Goal: Task Accomplishment & Management: Use online tool/utility

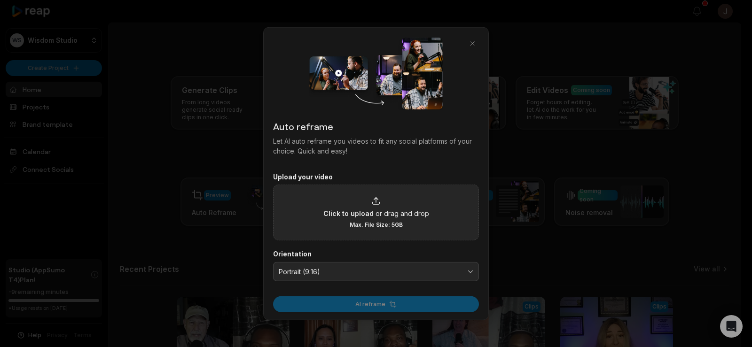
click at [378, 209] on span "or drag and drop" at bounding box center [403, 214] width 54 height 10
click at [0, 0] on input "Click to upload or drag and drop Max. File Size: 5GB" at bounding box center [0, 0] width 0 height 0
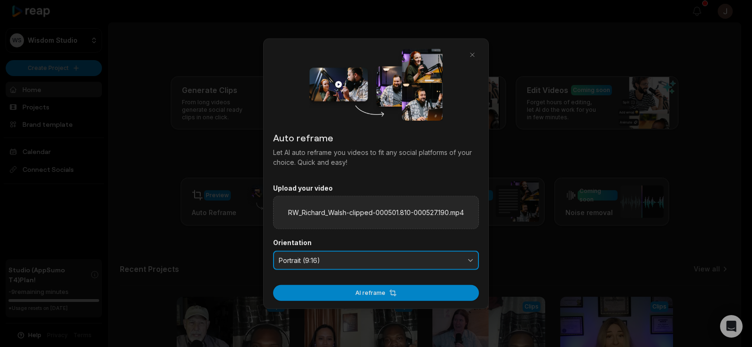
click at [336, 262] on span "Portrait (9:16)" at bounding box center [370, 260] width 182 height 8
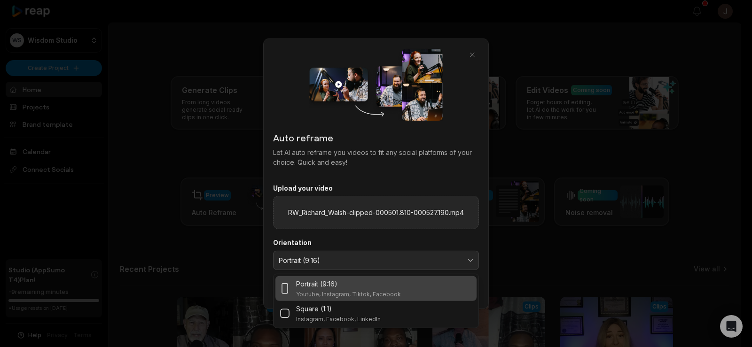
click at [340, 287] on div "Portrait (9:16)" at bounding box center [348, 284] width 105 height 10
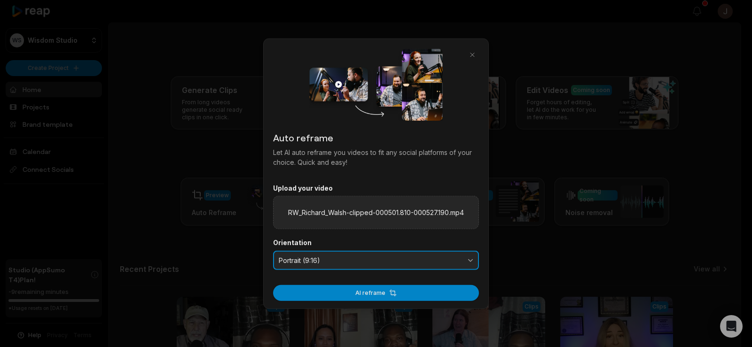
click at [340, 287] on div "Portrait (9:16)" at bounding box center [348, 284] width 105 height 10
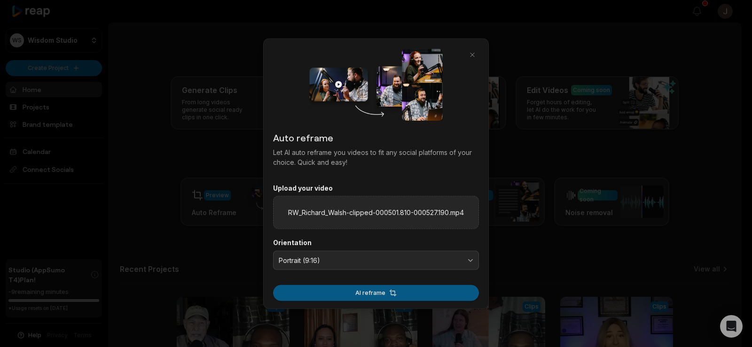
click at [280, 289] on button "AI reframe" at bounding box center [376, 293] width 206 height 16
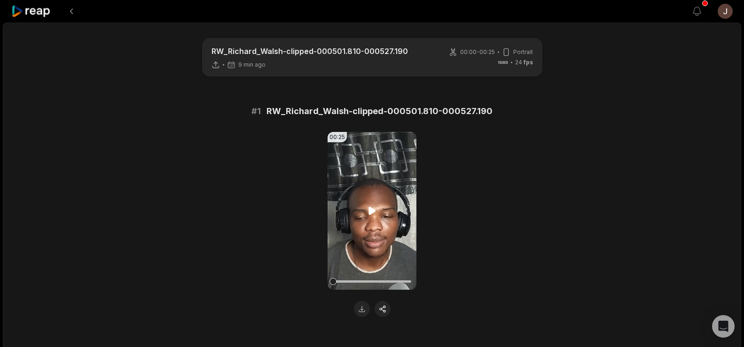
drag, startPoint x: 346, startPoint y: 269, endPoint x: 374, endPoint y: 210, distance: 65.0
click at [374, 210] on div "00:25 Your browser does not support mp4 format." at bounding box center [372, 224] width 455 height 185
click at [374, 210] on icon at bounding box center [372, 211] width 7 height 8
click at [374, 210] on icon at bounding box center [373, 211] width 4 height 6
click at [362, 303] on button at bounding box center [362, 309] width 16 height 16
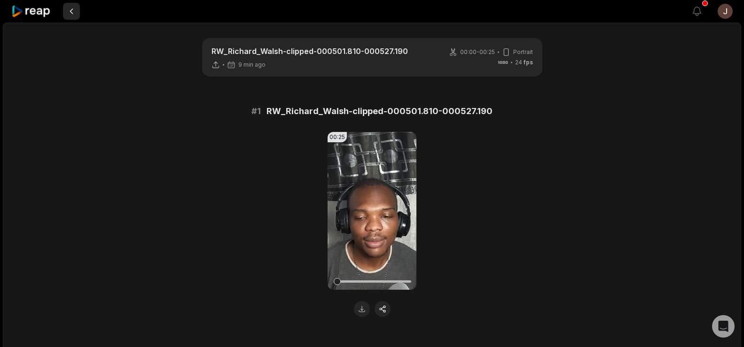
click at [64, 7] on button at bounding box center [71, 11] width 17 height 17
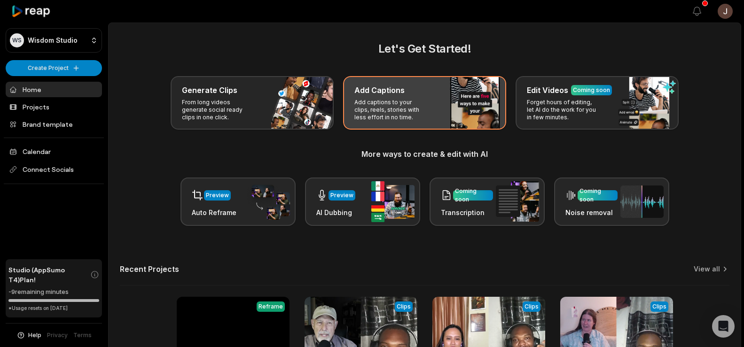
click at [407, 96] on div "Add Captions Add captions to your clips, reels, stories with less effort in no …" at bounding box center [424, 103] width 163 height 54
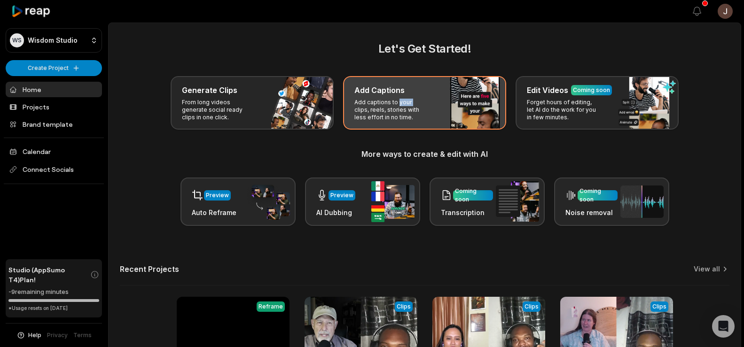
click at [407, 96] on div "Add Captions Add captions to your clips, reels, stories with less effort in no …" at bounding box center [424, 103] width 163 height 54
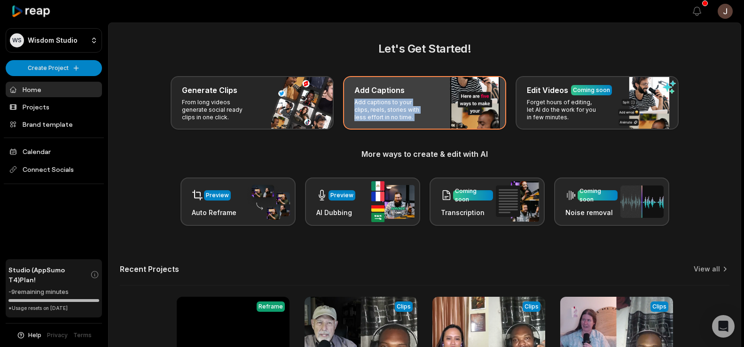
click at [407, 96] on div "Add Captions Add captions to your clips, reels, stories with less effort in no …" at bounding box center [424, 103] width 163 height 54
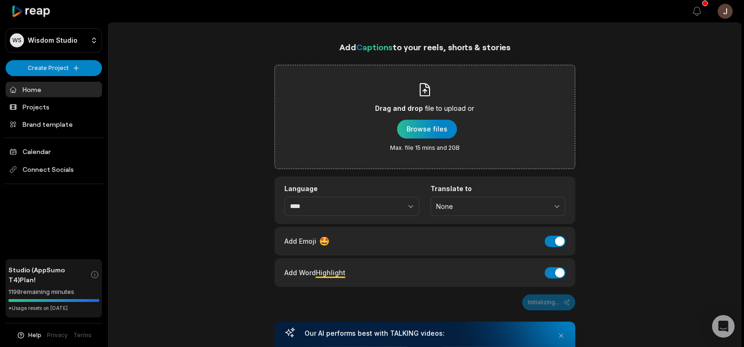
click at [419, 123] on div "button" at bounding box center [427, 129] width 60 height 19
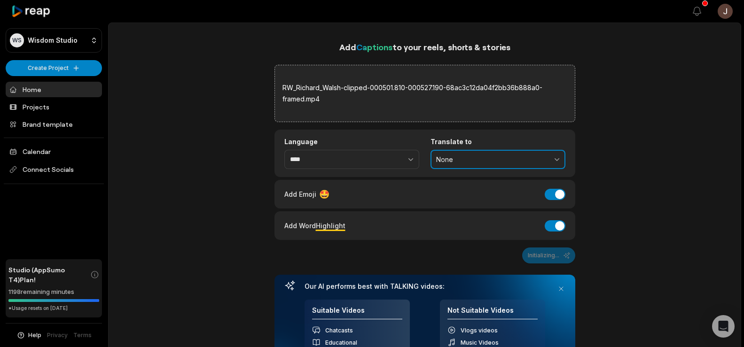
click at [506, 161] on span "None" at bounding box center [491, 160] width 111 height 8
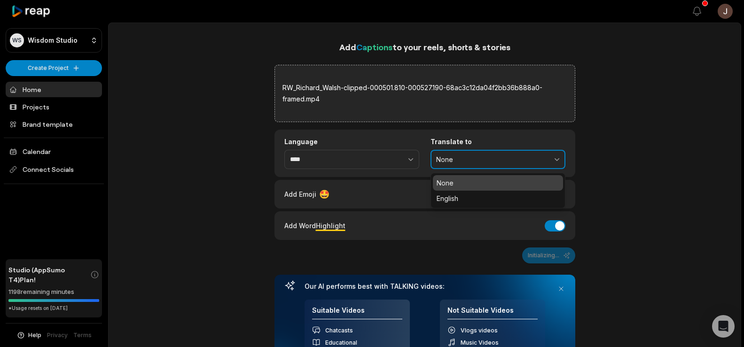
click at [465, 161] on span "None" at bounding box center [491, 160] width 111 height 8
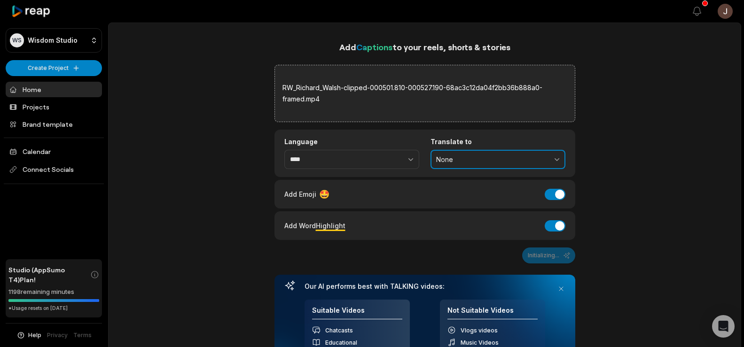
drag, startPoint x: 540, startPoint y: 157, endPoint x: 459, endPoint y: 155, distance: 80.9
click at [459, 156] on span "None" at bounding box center [491, 160] width 111 height 8
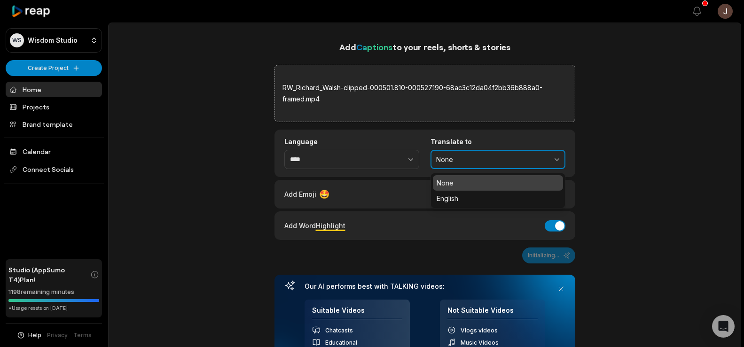
click at [459, 156] on span "None" at bounding box center [491, 160] width 111 height 8
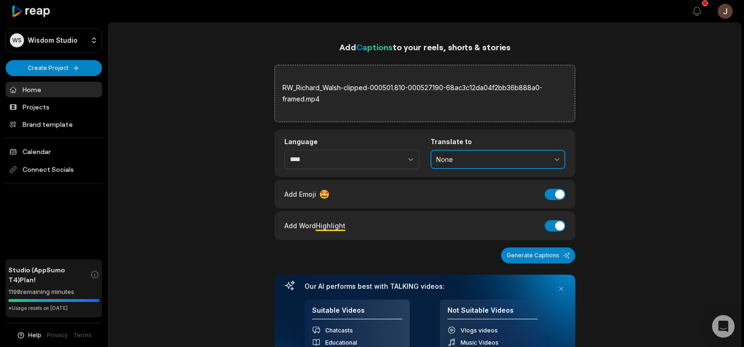
click at [458, 163] on span "None" at bounding box center [491, 160] width 111 height 8
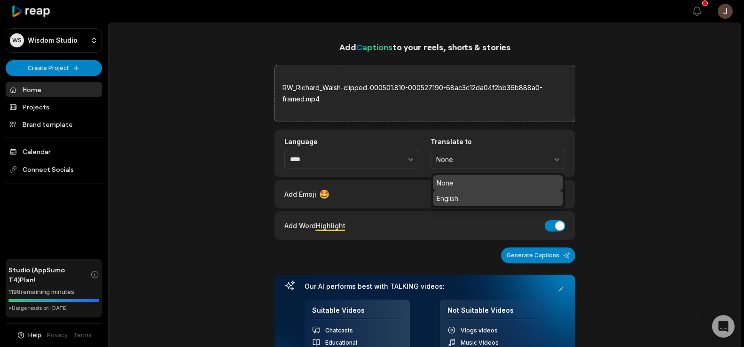
click at [454, 197] on p "English" at bounding box center [498, 199] width 123 height 10
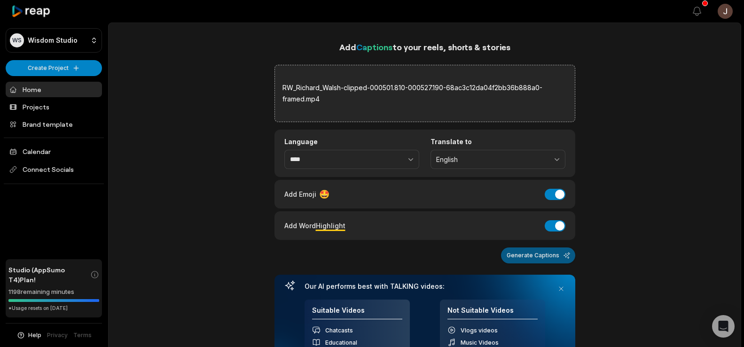
click at [530, 254] on button "Generate Captions" at bounding box center [538, 256] width 74 height 16
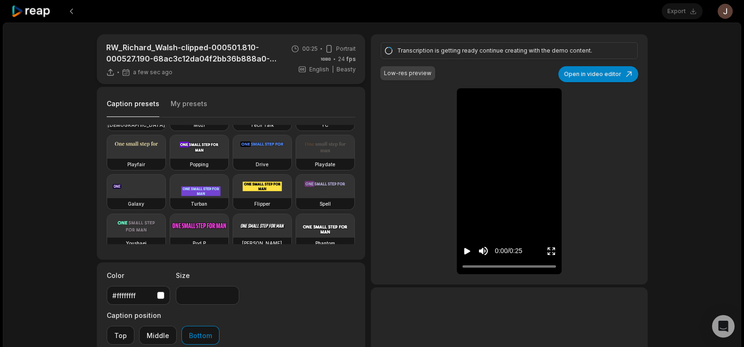
scroll to position [73, 0]
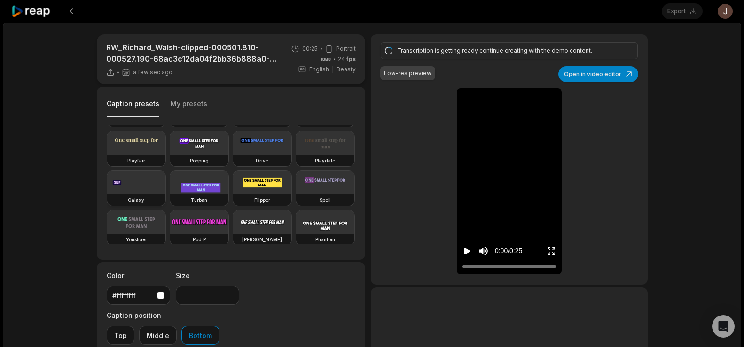
click at [133, 195] on video at bounding box center [136, 183] width 58 height 24
click at [170, 155] on video at bounding box center [199, 144] width 58 height 24
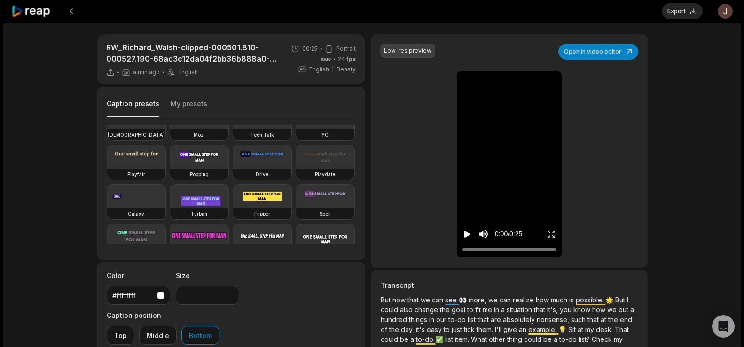
scroll to position [62, 0]
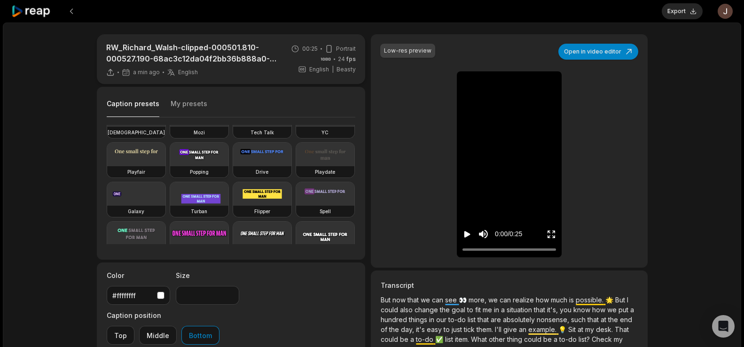
click at [170, 166] on video at bounding box center [199, 155] width 58 height 24
type input "**"
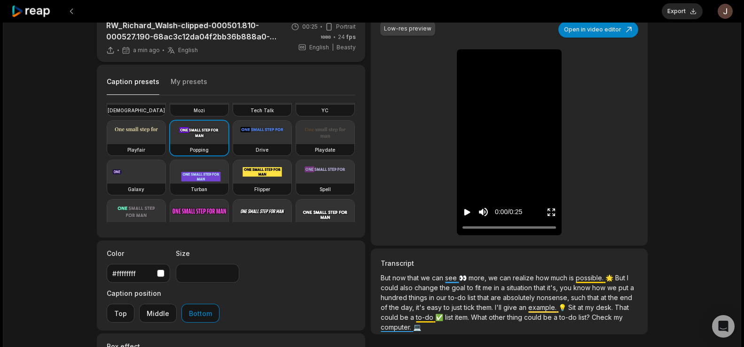
scroll to position [9, 0]
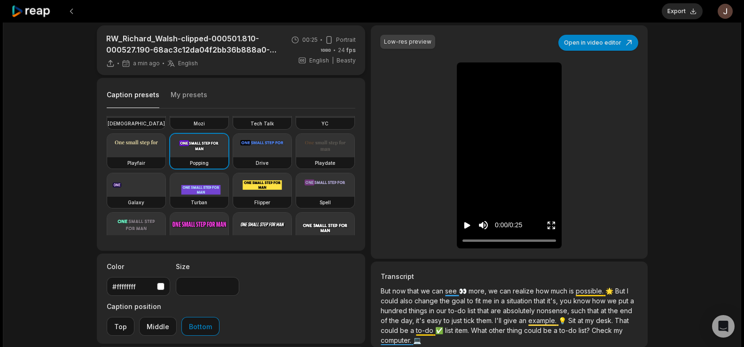
click at [471, 224] on icon "Play video" at bounding box center [467, 225] width 9 height 9
click at [472, 224] on icon "Pause video" at bounding box center [467, 225] width 9 height 9
click at [401, 47] on div "Low-res preview" at bounding box center [407, 42] width 55 height 14
click at [401, 42] on div "Low-res preview" at bounding box center [407, 42] width 47 height 8
click at [220, 317] on button "Bottom" at bounding box center [201, 326] width 38 height 19
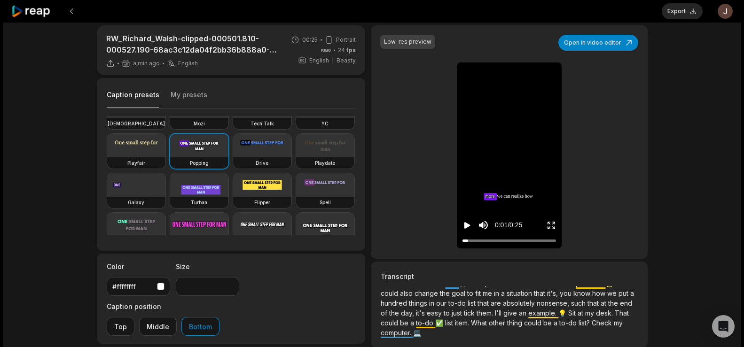
scroll to position [0, 0]
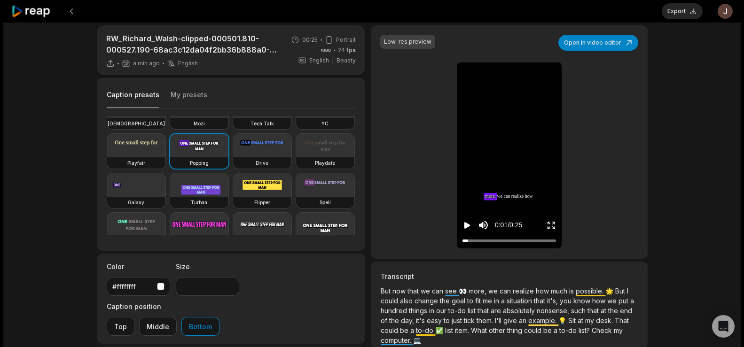
click at [468, 223] on icon "Play video" at bounding box center [467, 225] width 9 height 9
click at [466, 223] on icon "Pause video" at bounding box center [465, 225] width 1 height 7
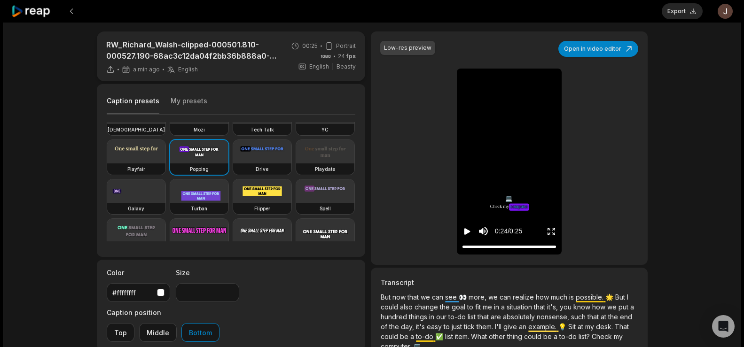
scroll to position [13, 0]
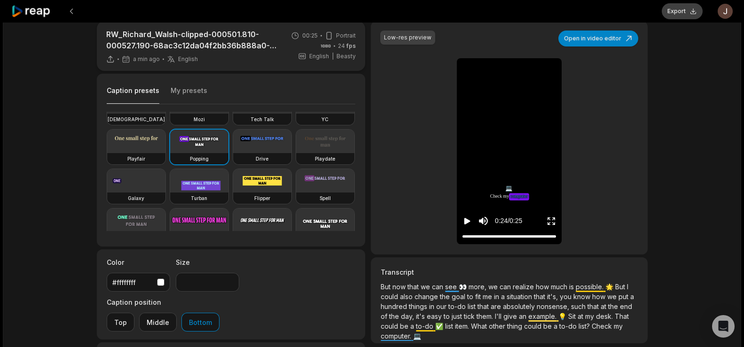
click at [683, 10] on button "Export" at bounding box center [682, 11] width 41 height 16
click at [684, 10] on button "Download" at bounding box center [677, 11] width 51 height 16
click at [686, 75] on div "RW_Richard_Walsh-clipped-000501.810-000527.190-68ac3c12da04f2bb36b888a0-framed …" at bounding box center [372, 267] width 739 height 517
click at [668, 11] on button "Download" at bounding box center [677, 11] width 51 height 16
click at [71, 11] on button at bounding box center [71, 11] width 17 height 17
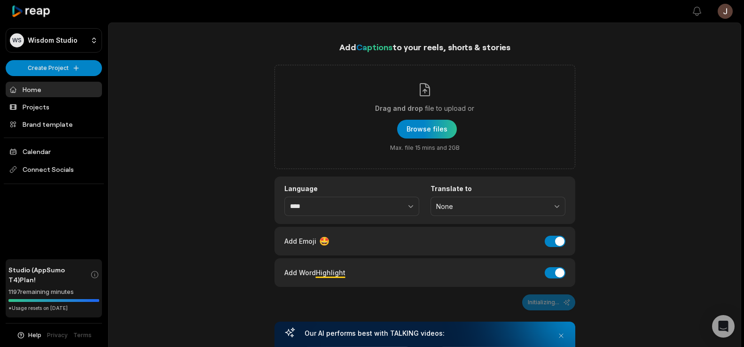
click at [45, 87] on link "Home" at bounding box center [54, 90] width 96 height 16
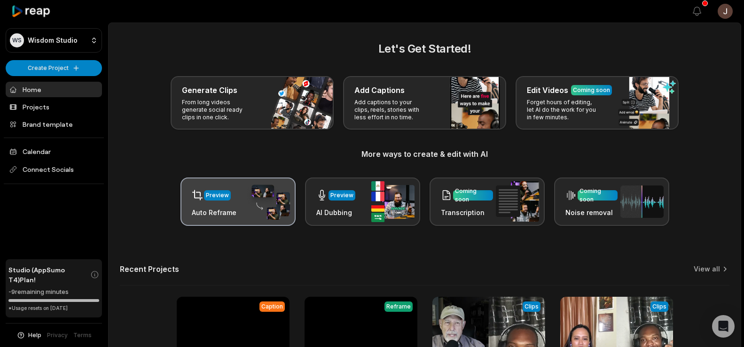
click at [228, 193] on div "Preview" at bounding box center [217, 195] width 27 height 10
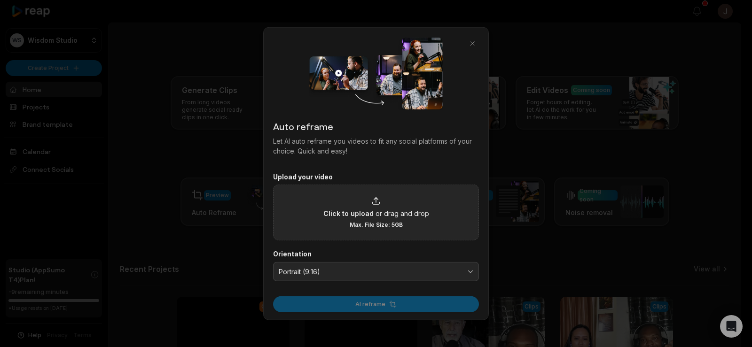
click at [371, 205] on icon at bounding box center [375, 201] width 9 height 9
click at [0, 0] on input "Click to upload or drag and drop Max. File Size: 5GB" at bounding box center [0, 0] width 0 height 0
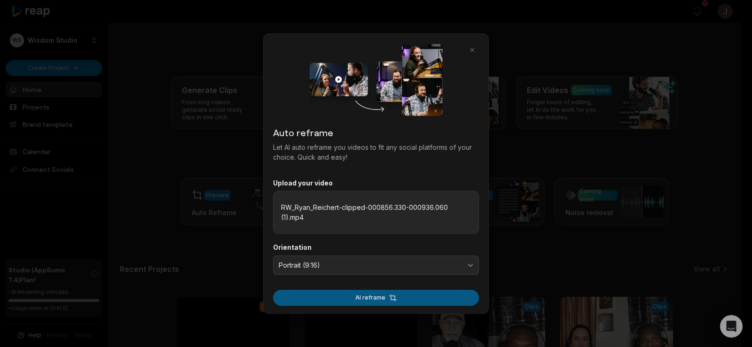
click at [377, 292] on button "AI reframe" at bounding box center [376, 298] width 206 height 16
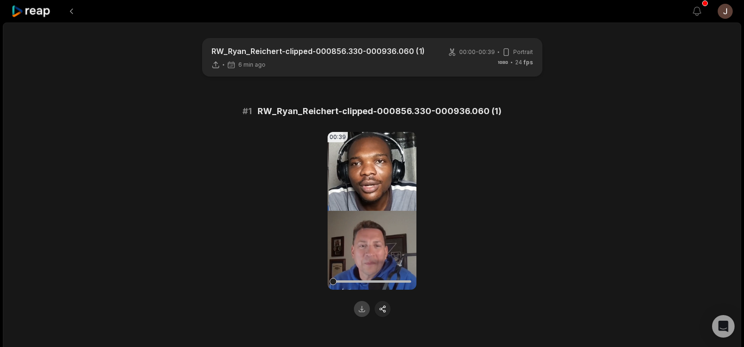
click at [362, 306] on button at bounding box center [362, 309] width 16 height 16
click at [70, 11] on button at bounding box center [71, 11] width 17 height 17
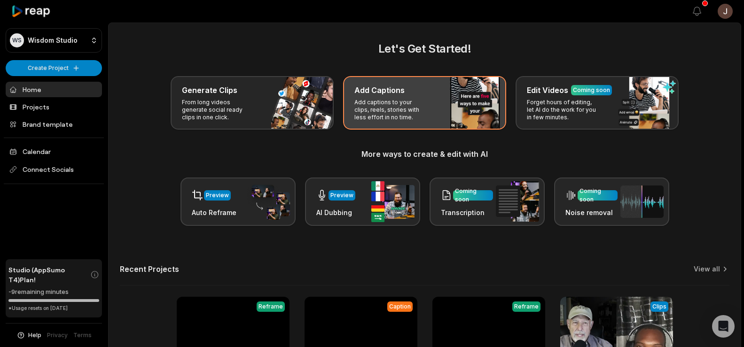
click at [389, 100] on p "Add captions to your clips, reels, stories with less effort in no time." at bounding box center [391, 110] width 73 height 23
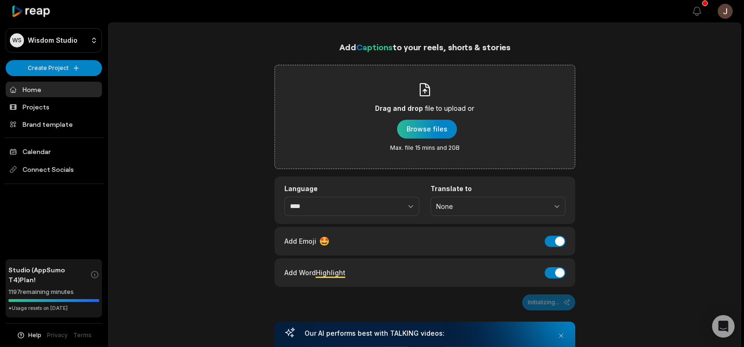
click at [438, 134] on div "button" at bounding box center [427, 129] width 60 height 19
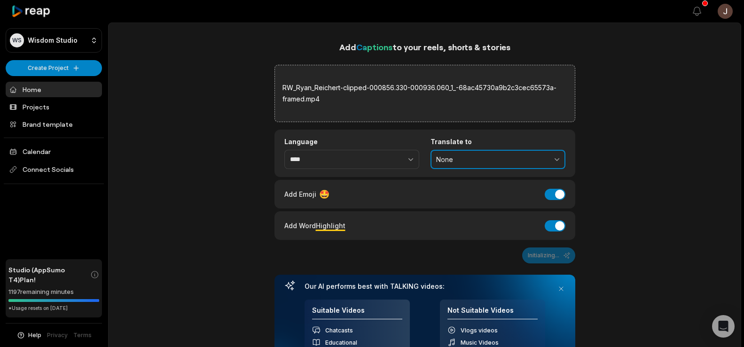
click at [509, 159] on span "None" at bounding box center [491, 160] width 111 height 8
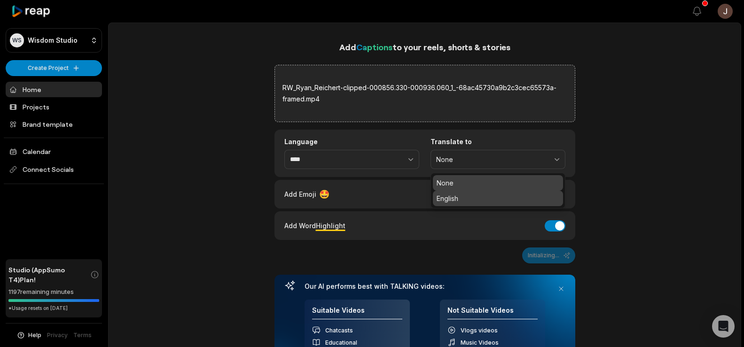
click at [455, 199] on p "English" at bounding box center [498, 199] width 123 height 10
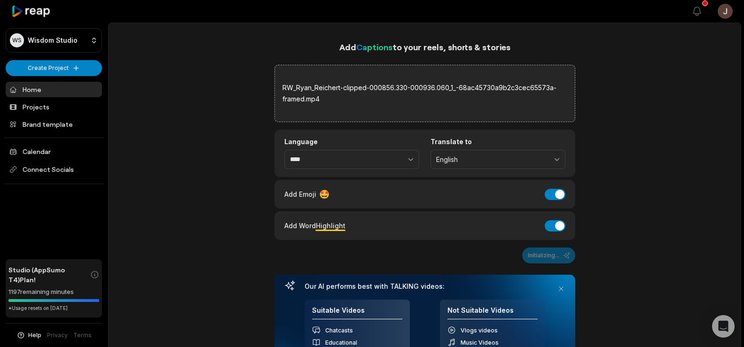
click at [656, 110] on div "Add Captions to your reels, shorts & stories RW_Ryan_Reichert-clipped-000856.33…" at bounding box center [425, 320] width 632 height 560
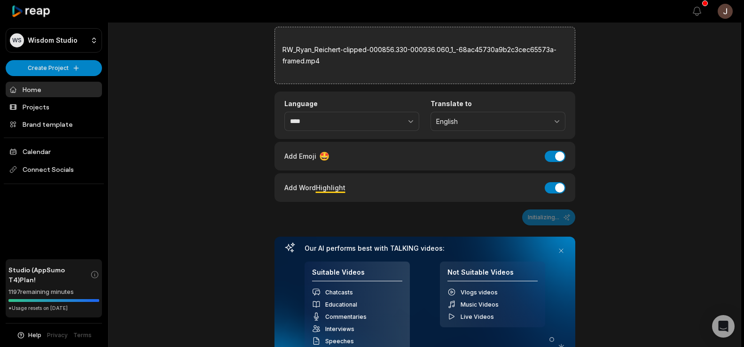
scroll to position [38, 0]
click at [528, 218] on button "Generate Captions" at bounding box center [538, 218] width 74 height 16
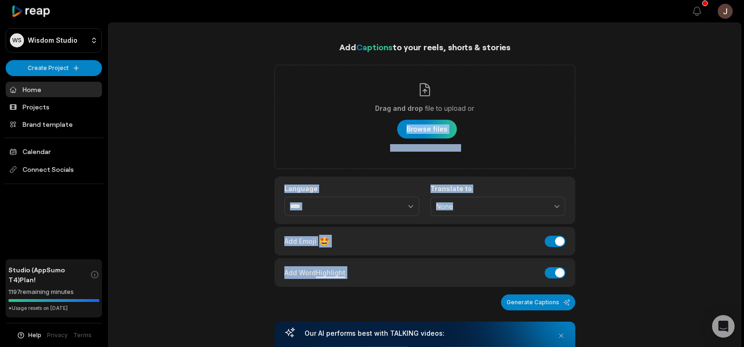
drag, startPoint x: 379, startPoint y: 190, endPoint x: 627, endPoint y: 157, distance: 251.0
click at [627, 157] on div "Add Captions to your reels, shorts & stories Drag and drop file to upload or Br…" at bounding box center [425, 343] width 632 height 607
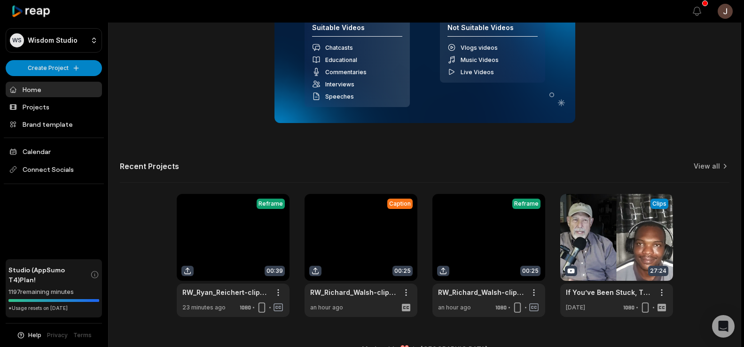
scroll to position [327, 0]
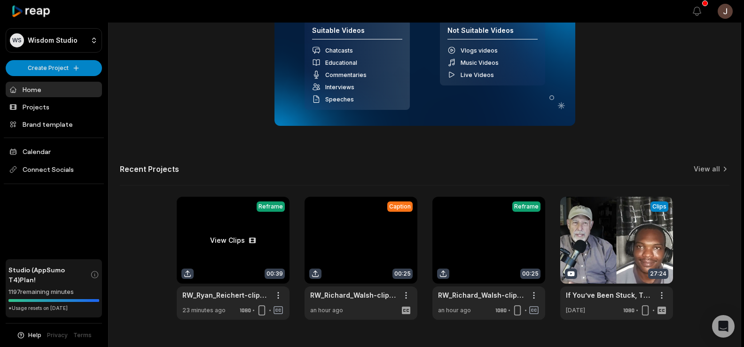
click at [197, 251] on link at bounding box center [233, 258] width 113 height 123
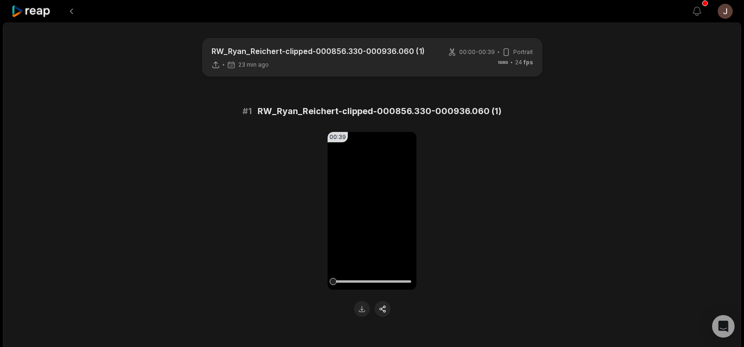
click at [374, 345] on div "RW_Ryan_Reichert-clipped-000856.330-000936.060 (1) 23 min ago 00:00 - 00:39 Por…" at bounding box center [372, 204] width 739 height 363
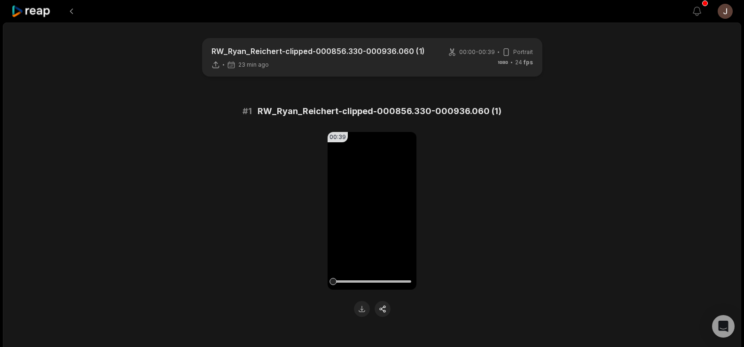
click at [374, 345] on div "RW_Ryan_Reichert-clipped-000856.330-000936.060 (1) 23 min ago 00:00 - 00:39 Por…" at bounding box center [372, 204] width 739 height 363
drag, startPoint x: 374, startPoint y: 345, endPoint x: 375, endPoint y: 325, distance: 19.8
click at [374, 345] on div "RW_Ryan_Reichert-clipped-000856.330-000936.060 (1) 23 min ago 00:00 - 00:39 Por…" at bounding box center [372, 204] width 739 height 363
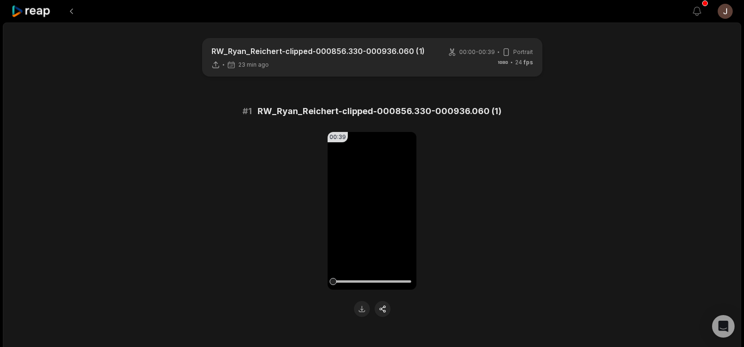
scroll to position [7, 0]
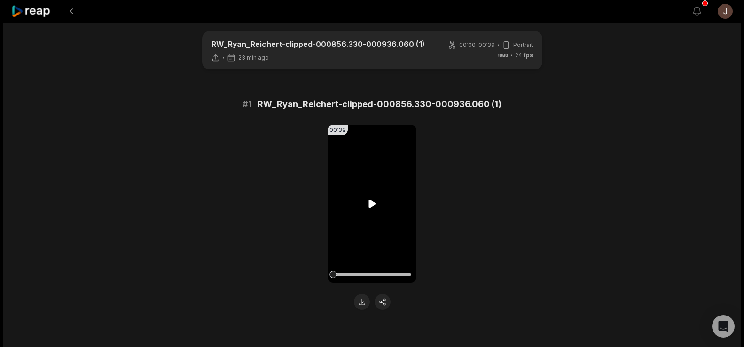
click at [371, 194] on video "Your browser does not support mp4 format." at bounding box center [372, 204] width 89 height 158
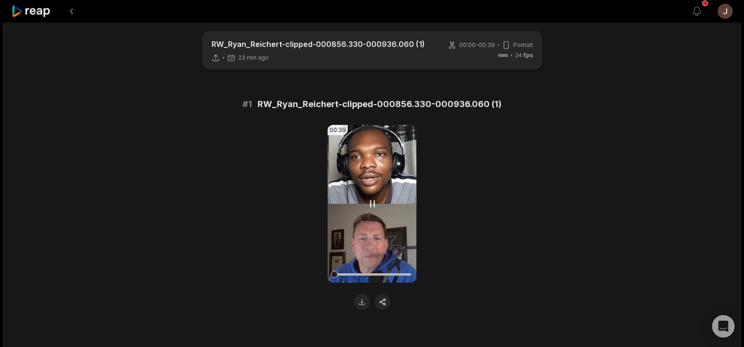
click at [373, 214] on video "Your browser does not support mp4 format." at bounding box center [372, 204] width 89 height 158
click at [472, 236] on div "00:39 Your browser does not support mp4 format." at bounding box center [372, 217] width 455 height 185
click at [363, 300] on button at bounding box center [362, 302] width 16 height 16
click at [205, 146] on div "00:39 Your browser does not support mp4 format." at bounding box center [372, 217] width 455 height 185
click at [69, 10] on button at bounding box center [71, 11] width 17 height 17
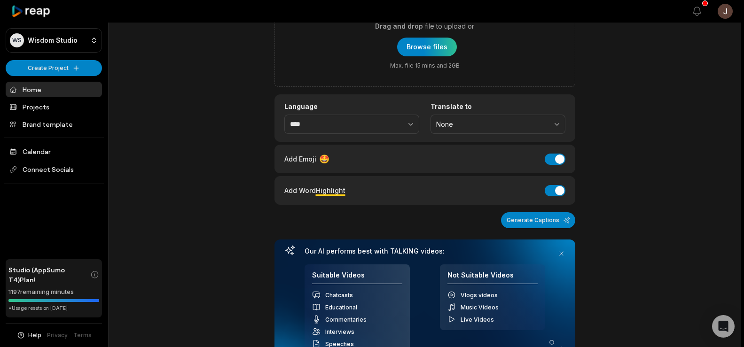
scroll to position [86, 0]
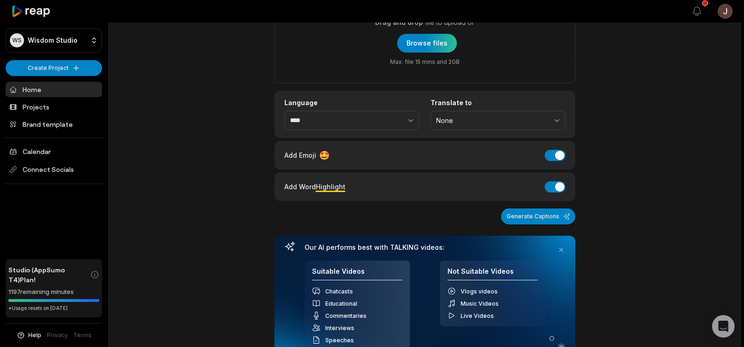
click at [52, 89] on link "Home" at bounding box center [54, 90] width 96 height 16
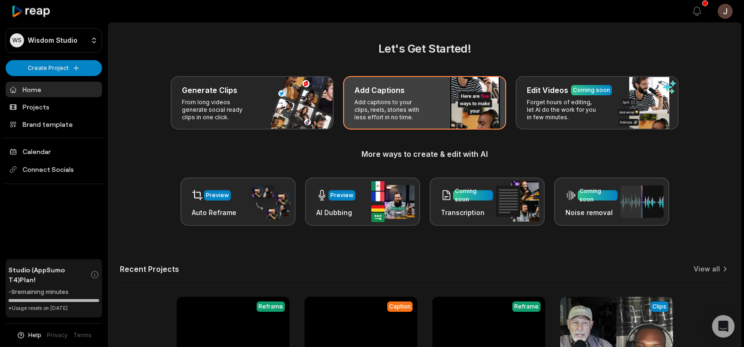
click at [400, 91] on h3 "Add Captions" at bounding box center [380, 90] width 50 height 11
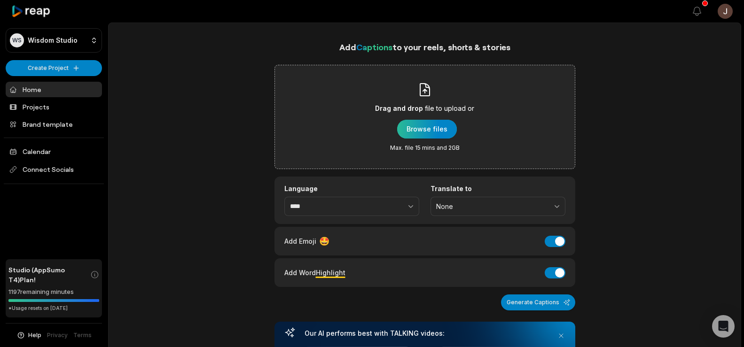
click at [440, 126] on div "button" at bounding box center [427, 129] width 60 height 19
click at [434, 131] on div "button" at bounding box center [427, 129] width 60 height 19
click at [421, 129] on div "button" at bounding box center [427, 129] width 60 height 19
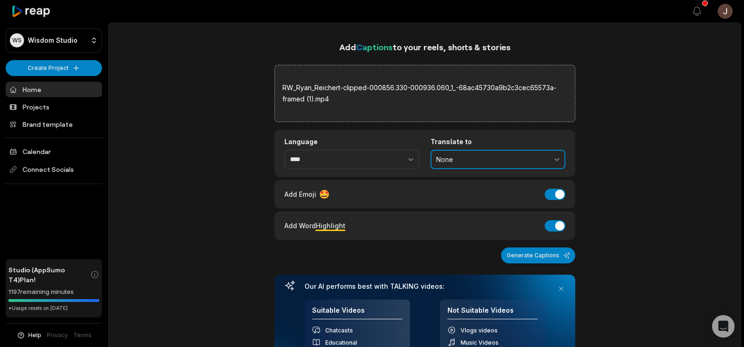
click at [472, 162] on span "None" at bounding box center [491, 160] width 111 height 8
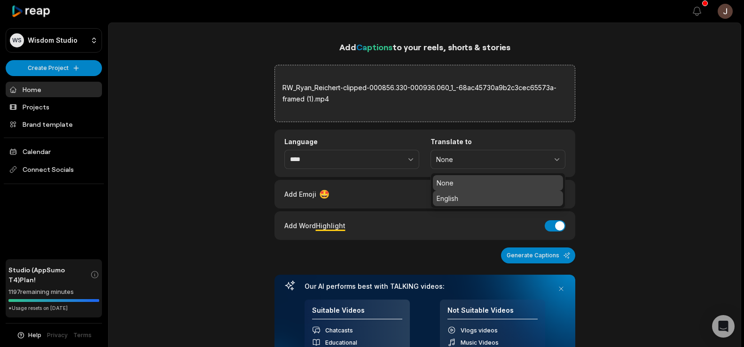
click at [460, 198] on p "English" at bounding box center [498, 199] width 123 height 10
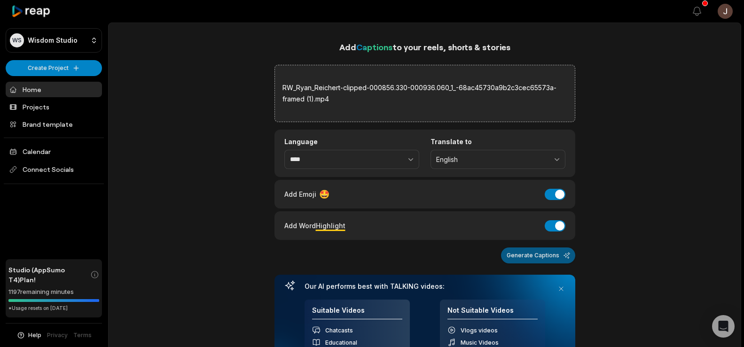
click at [518, 252] on button "Generate Captions" at bounding box center [538, 256] width 74 height 16
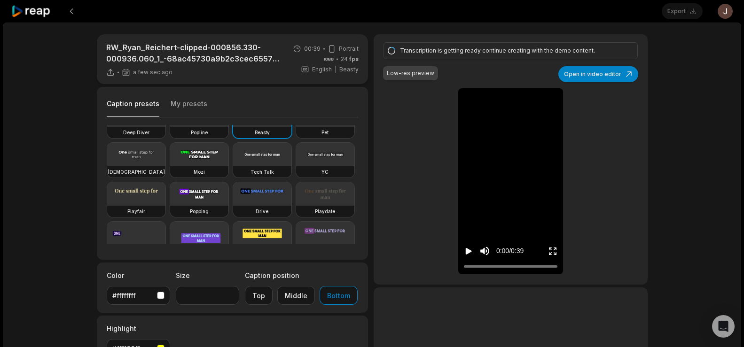
scroll to position [33, 0]
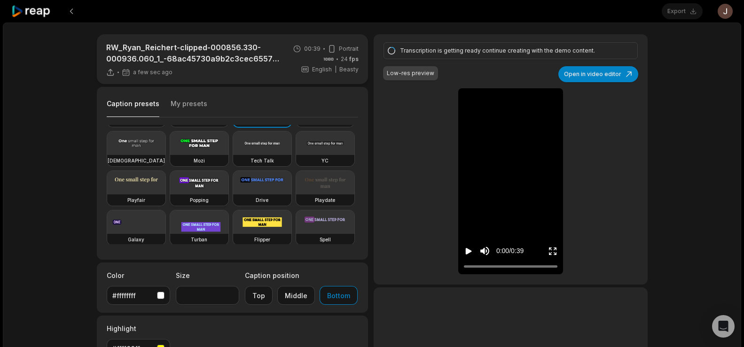
click at [170, 195] on video at bounding box center [199, 183] width 58 height 24
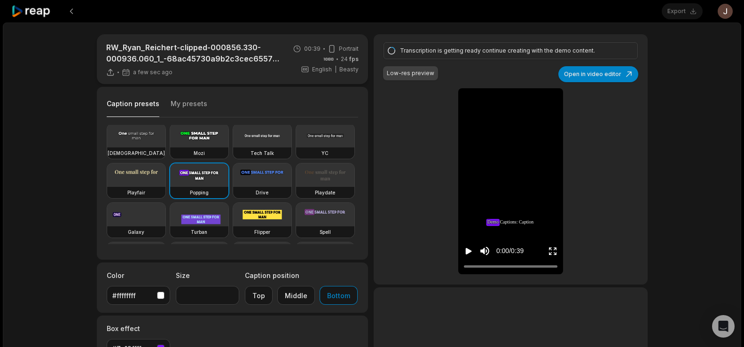
click at [466, 249] on icon "Play video" at bounding box center [468, 251] width 9 height 9
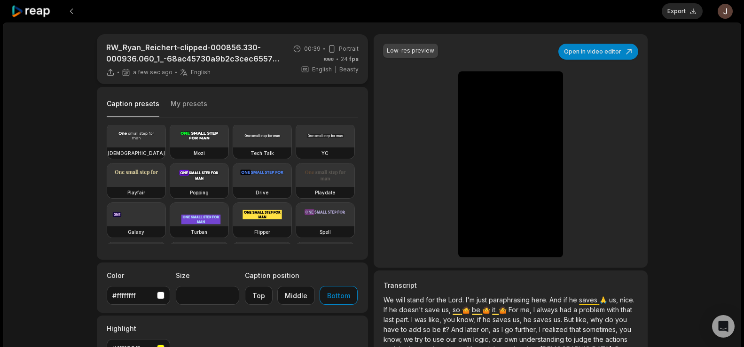
click at [170, 187] on video at bounding box center [199, 176] width 58 height 24
type input "**"
drag, startPoint x: 509, startPoint y: 250, endPoint x: 455, endPoint y: 247, distance: 54.1
click at [455, 247] on div "Low-res preview Open in video editor We We will will stand stand for for the th…" at bounding box center [511, 151] width 274 height 234
click at [687, 13] on button "Export" at bounding box center [682, 11] width 41 height 16
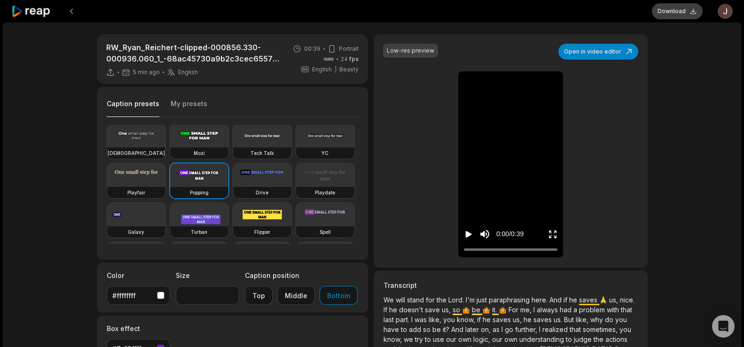
click at [678, 13] on button "Download" at bounding box center [677, 11] width 51 height 16
